Goal: Check status: Check status

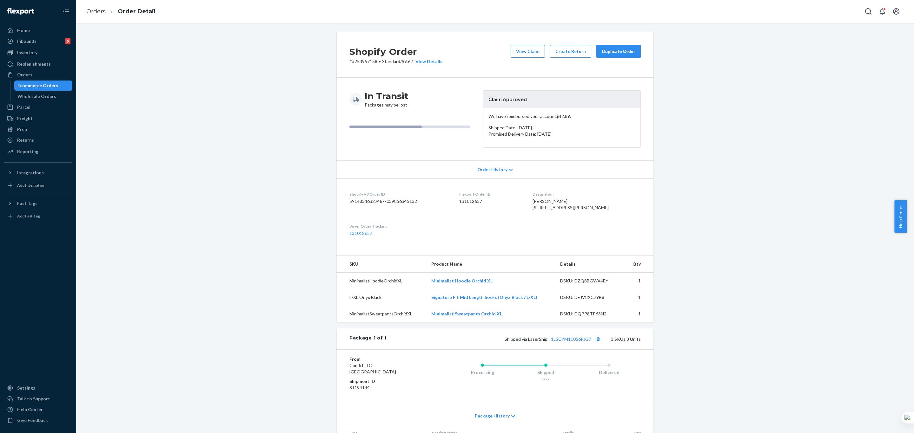
click at [604, 4] on div "Orders Order Detail" at bounding box center [495, 11] width 838 height 23
click at [37, 88] on div "Ecommerce Orders" at bounding box center [37, 85] width 41 height 6
click at [39, 88] on div "Ecommerce Orders" at bounding box center [37, 85] width 41 height 6
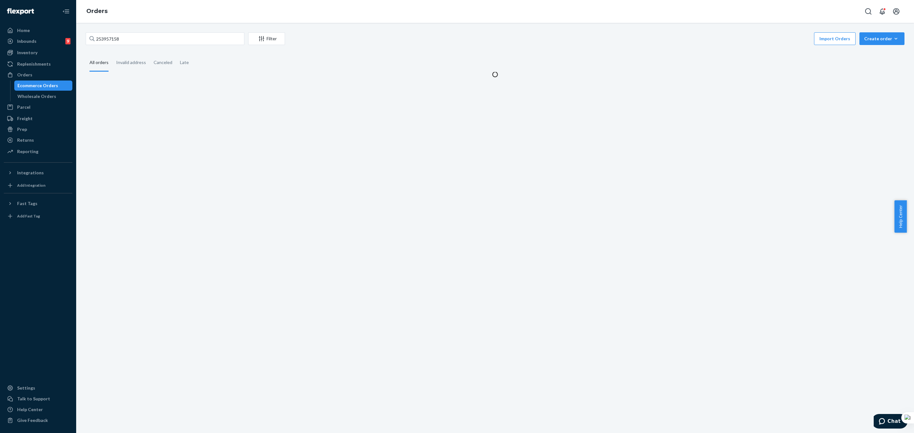
click at [148, 30] on div "253957158 Filter Import Orders Create order Ecommerce order Removal order All o…" at bounding box center [495, 228] width 838 height 411
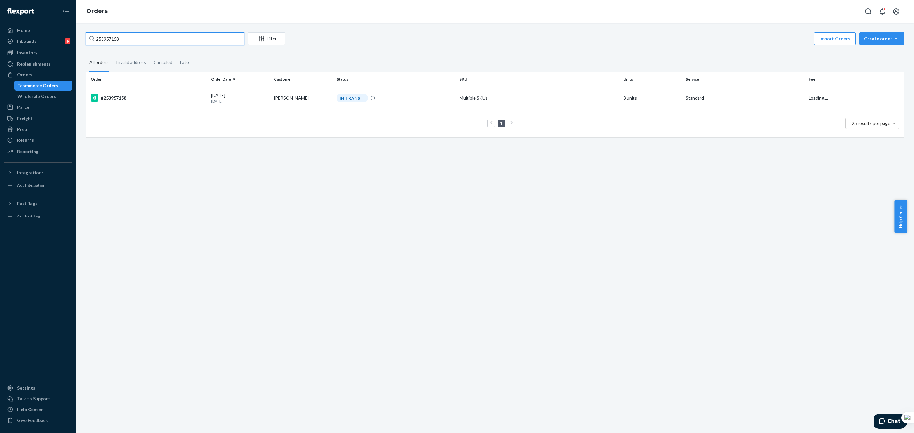
click at [148, 36] on input "253957158" at bounding box center [165, 38] width 159 height 13
paste input "4531499"
type input "254531499"
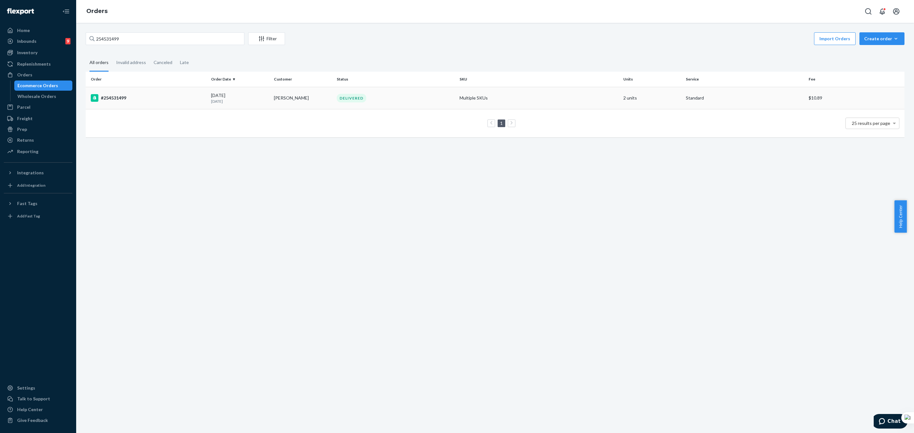
click at [139, 96] on div "#254531499" at bounding box center [148, 98] width 115 height 8
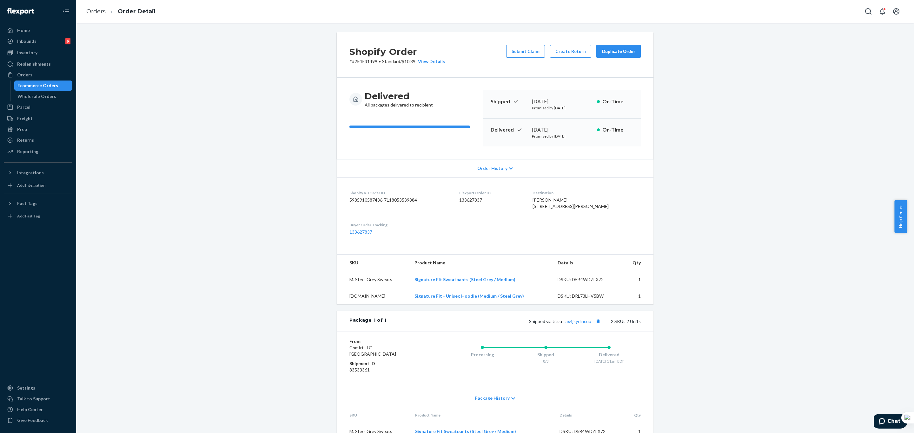
scroll to position [45, 0]
